Goal: Task Accomplishment & Management: Complete application form

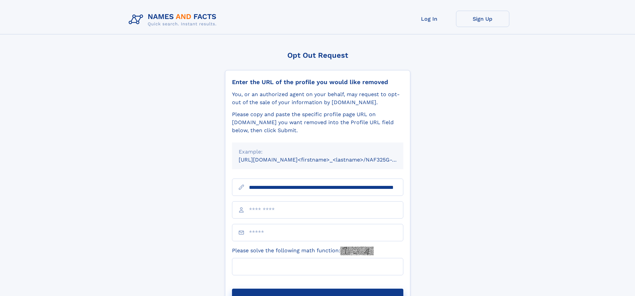
scroll to position [0, 74]
type input "**********"
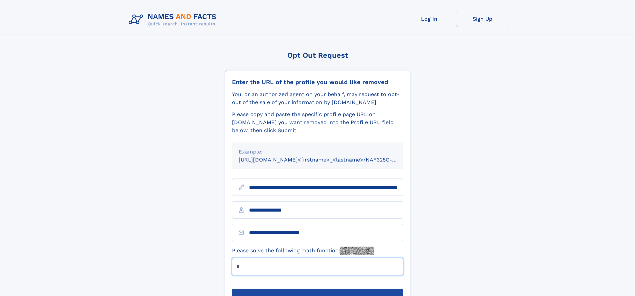
type input "*"
click at [317, 288] on button "Submit Opt Out Request" at bounding box center [317, 298] width 171 height 21
